Goal: Navigation & Orientation: Go to known website

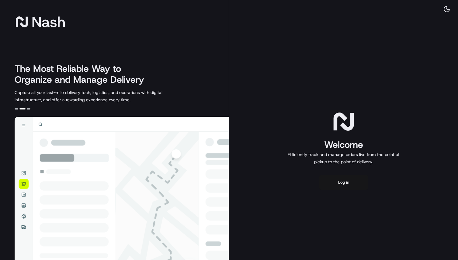
click at [346, 182] on button "Log in" at bounding box center [344, 182] width 49 height 15
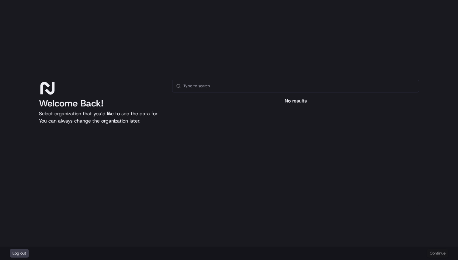
click at [207, 85] on input "text" at bounding box center [300, 86] width 232 height 12
click at [256, 117] on div at bounding box center [295, 158] width 247 height 97
drag, startPoint x: 450, startPoint y: 254, endPoint x: 436, endPoint y: 255, distance: 13.8
click at [450, 254] on div "Log out Continue" at bounding box center [229, 253] width 458 height 13
click at [435, 255] on div "Log out Continue" at bounding box center [229, 253] width 458 height 13
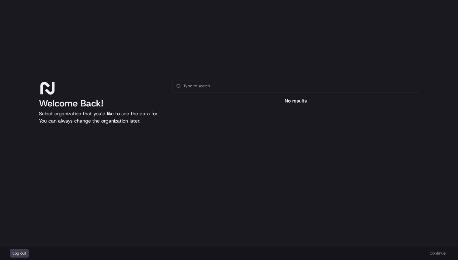
click at [286, 89] on input "text" at bounding box center [300, 86] width 232 height 12
click at [267, 117] on div at bounding box center [295, 158] width 247 height 97
type input "tra"
